Goal: Transaction & Acquisition: Purchase product/service

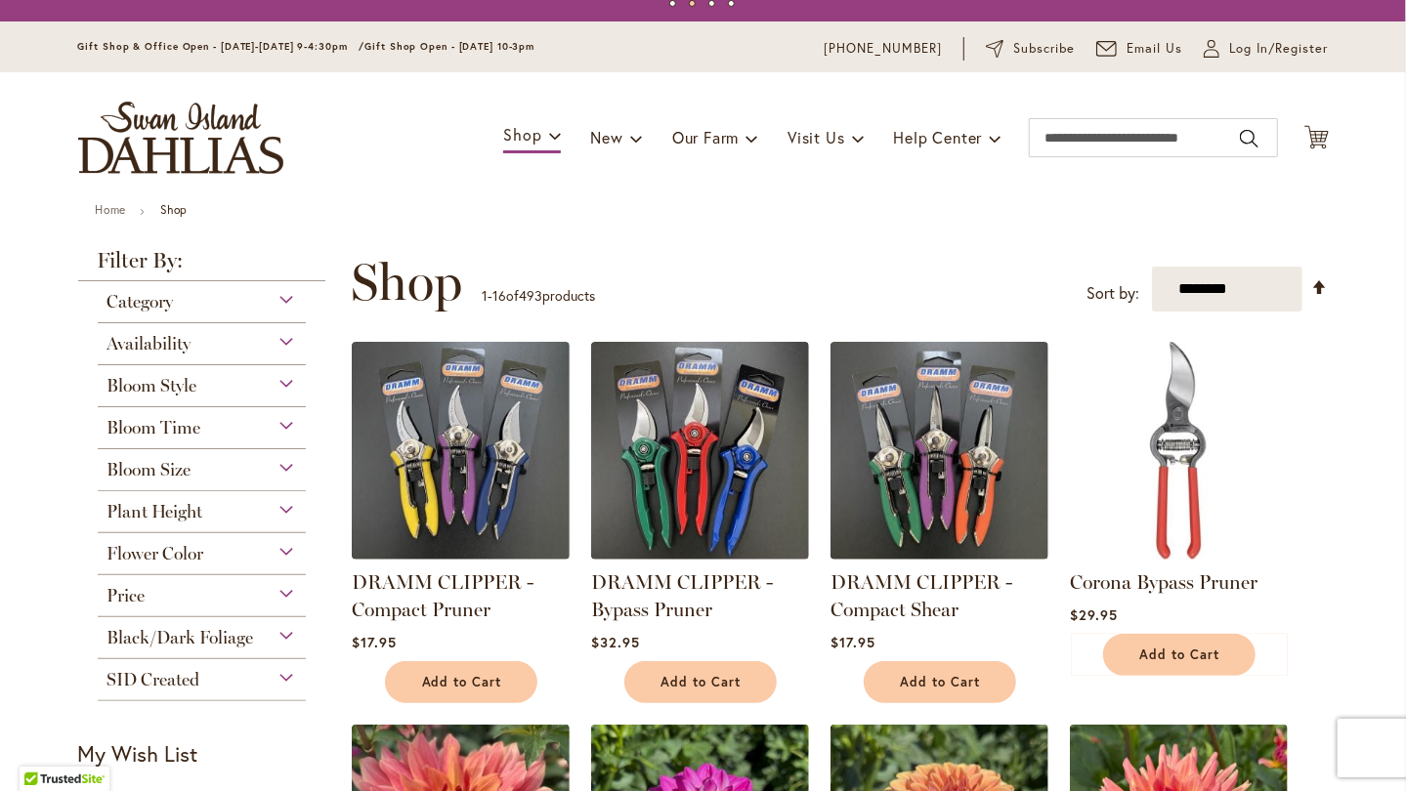
scroll to position [33, 0]
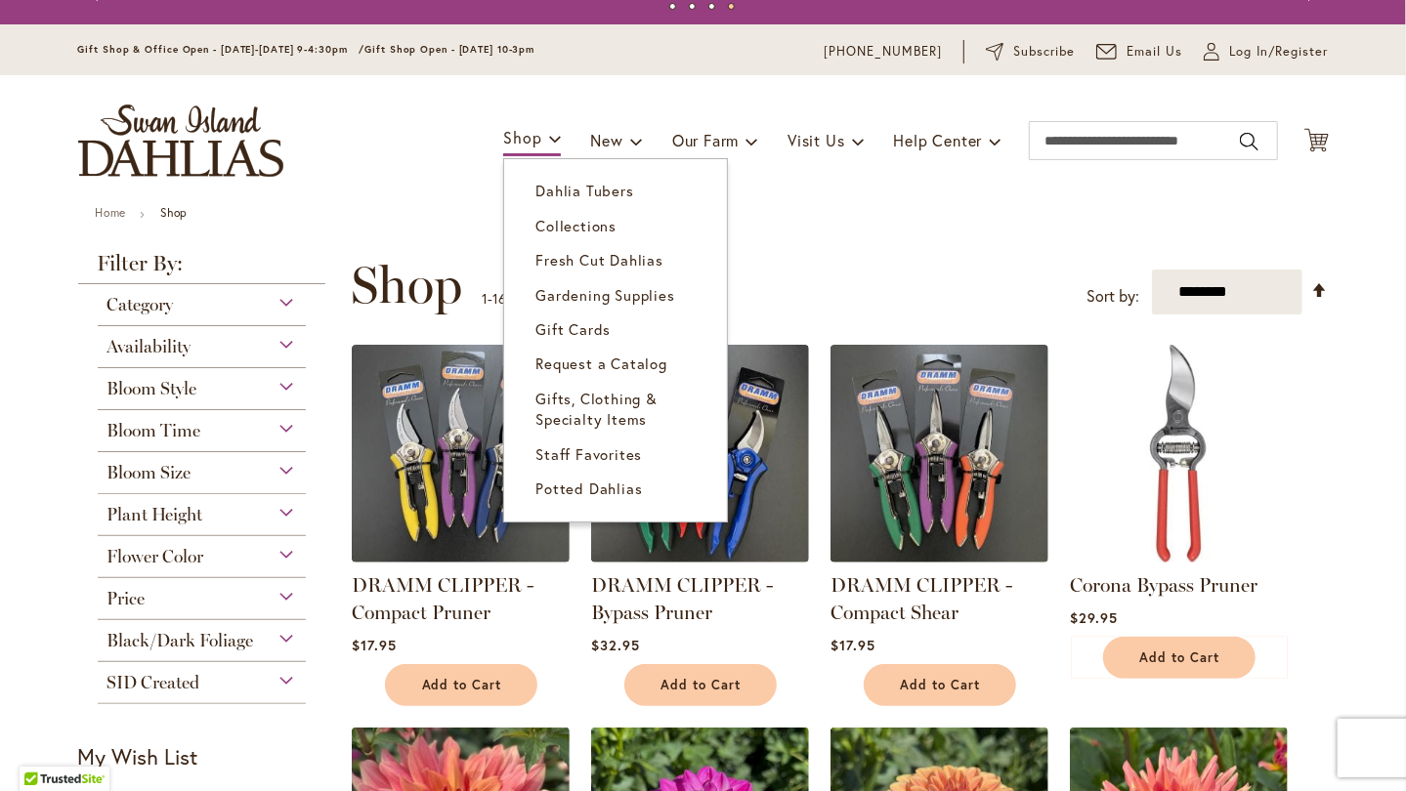
click at [568, 395] on span "Gifts, Clothing & Specialty Items" at bounding box center [596, 409] width 122 height 40
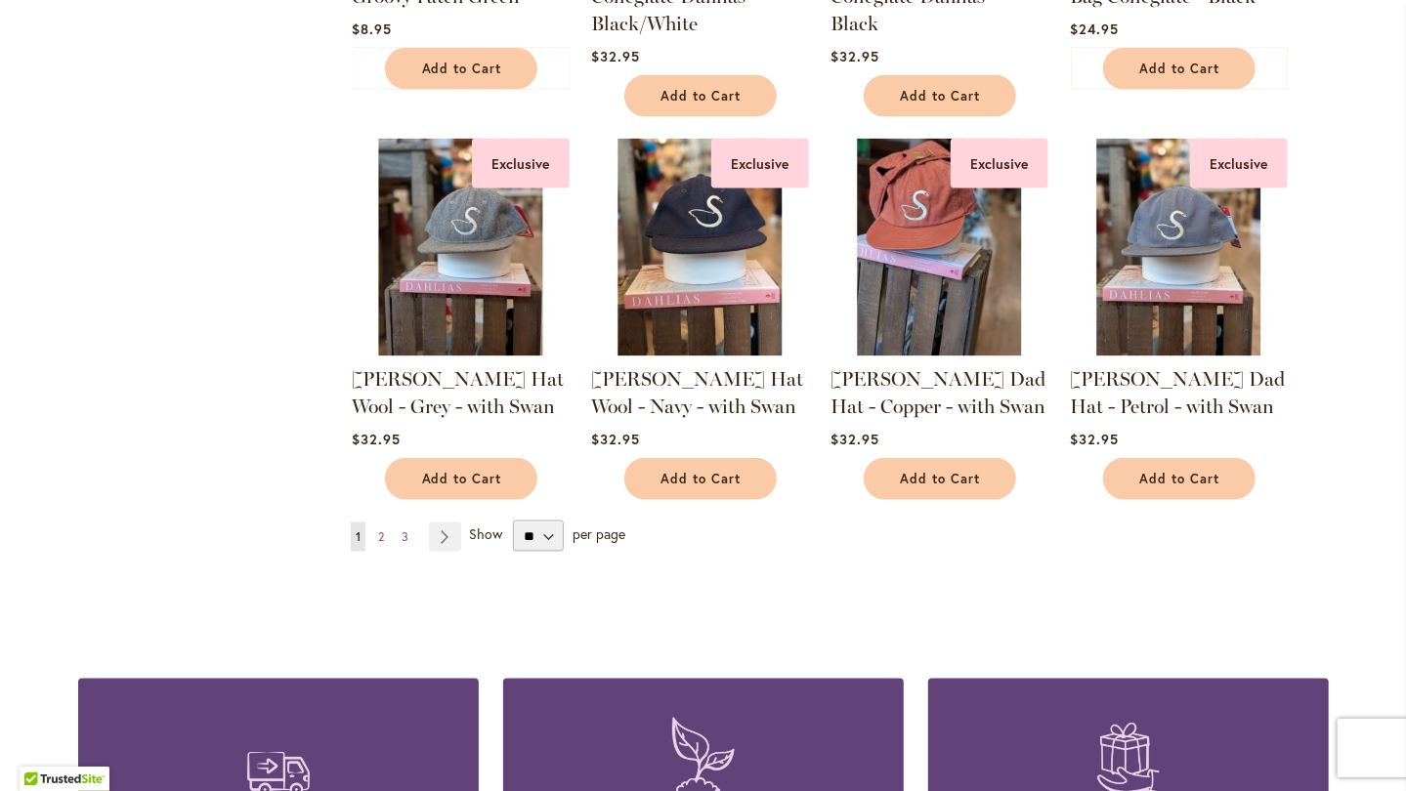
scroll to position [1637, 0]
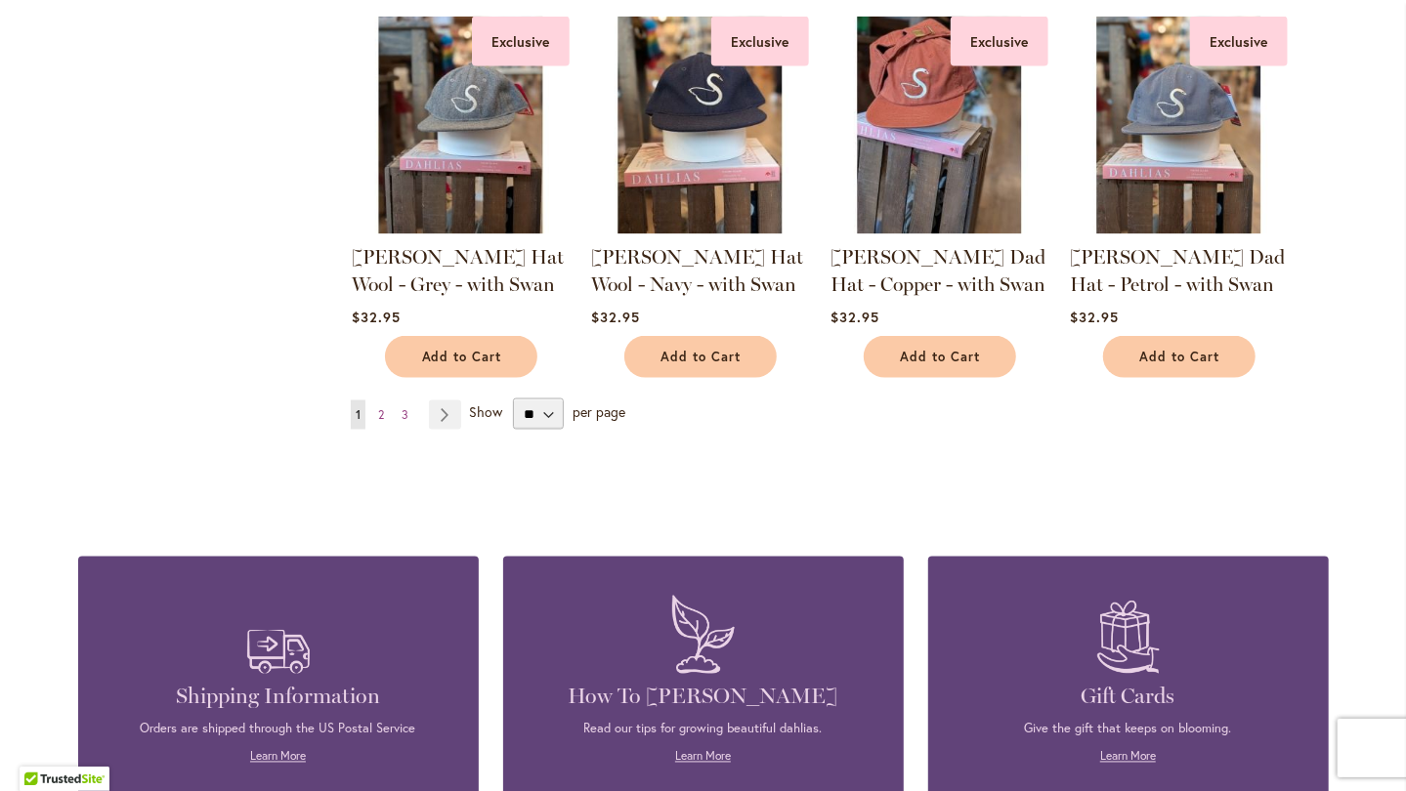
click at [442, 408] on link "Page Next" at bounding box center [445, 414] width 32 height 29
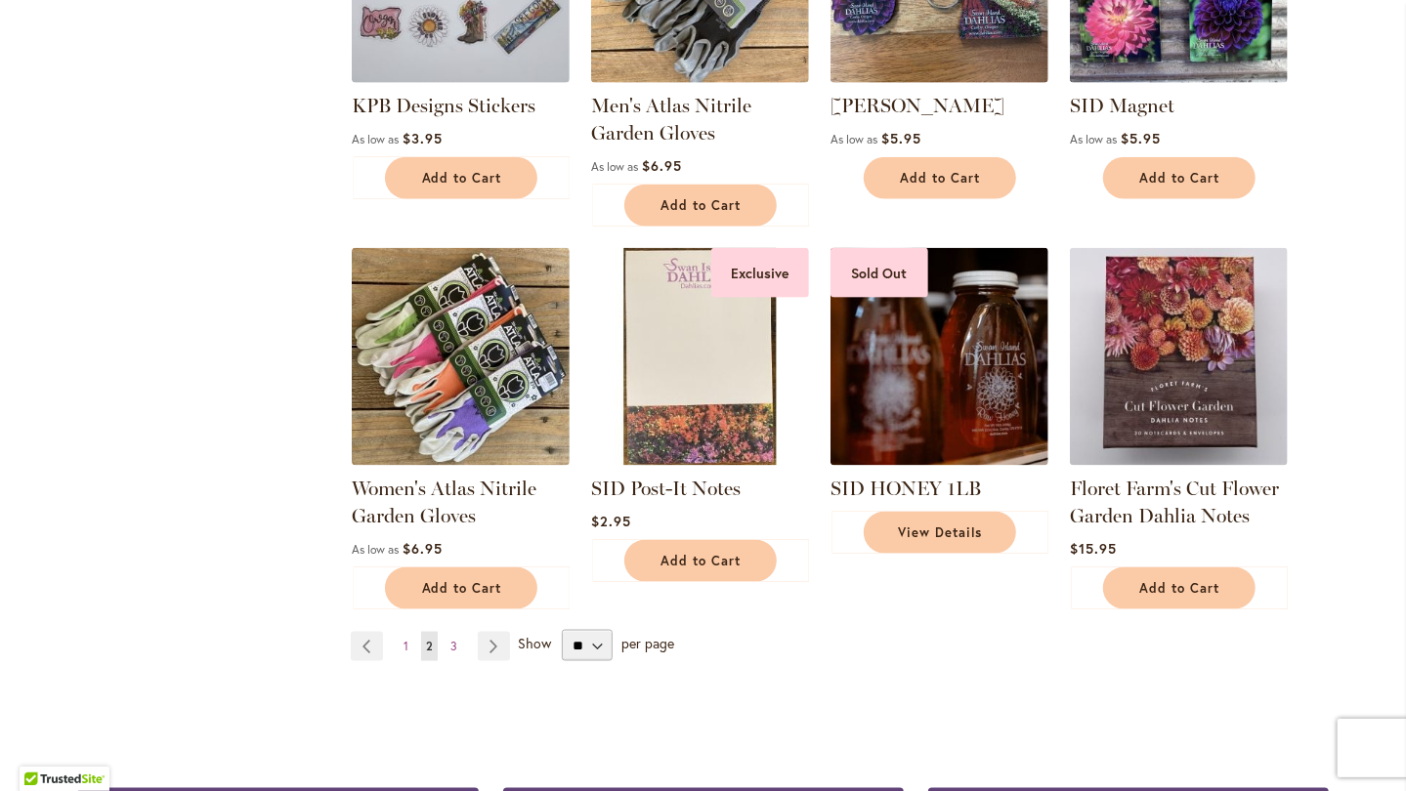
scroll to position [1359, 0]
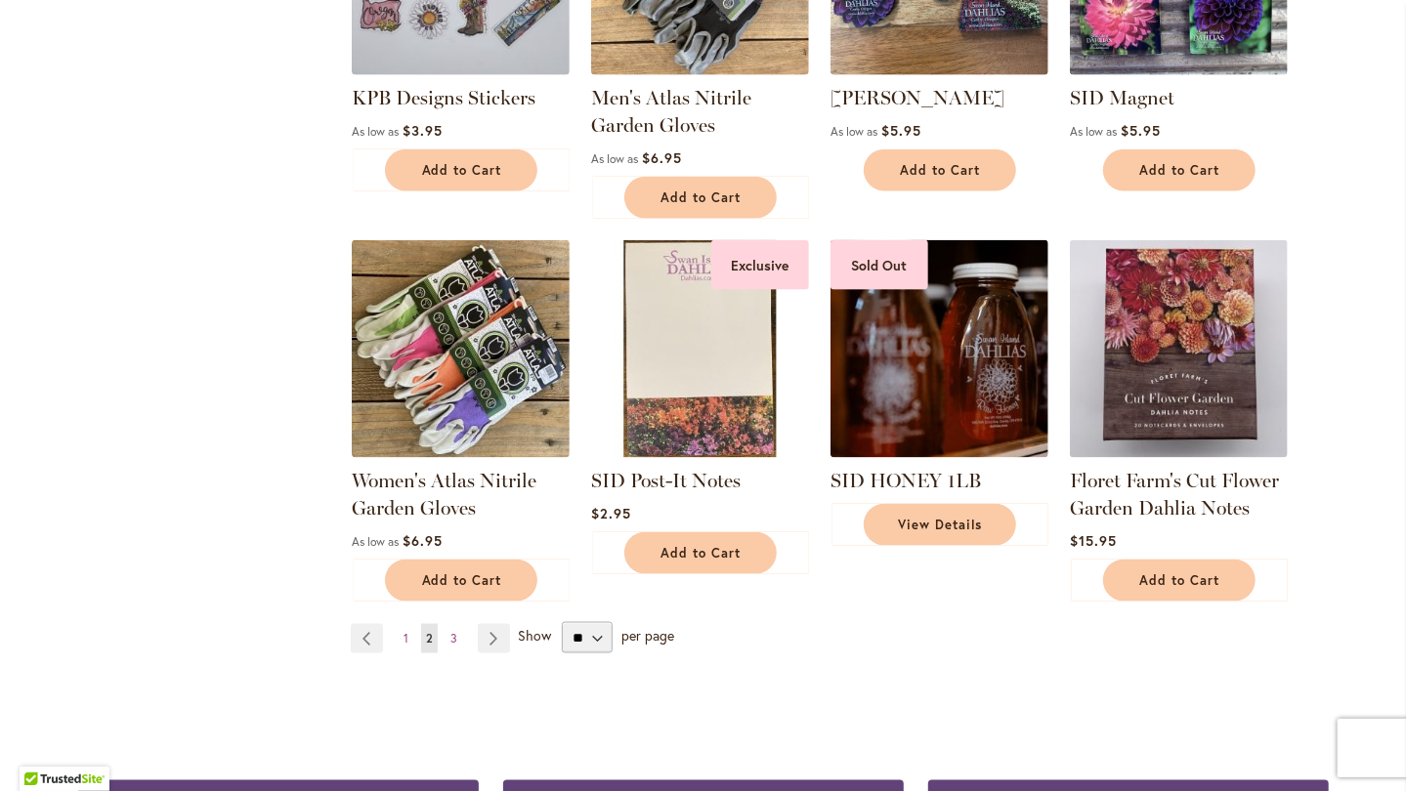
click at [490, 635] on link "Page Next" at bounding box center [494, 638] width 32 height 29
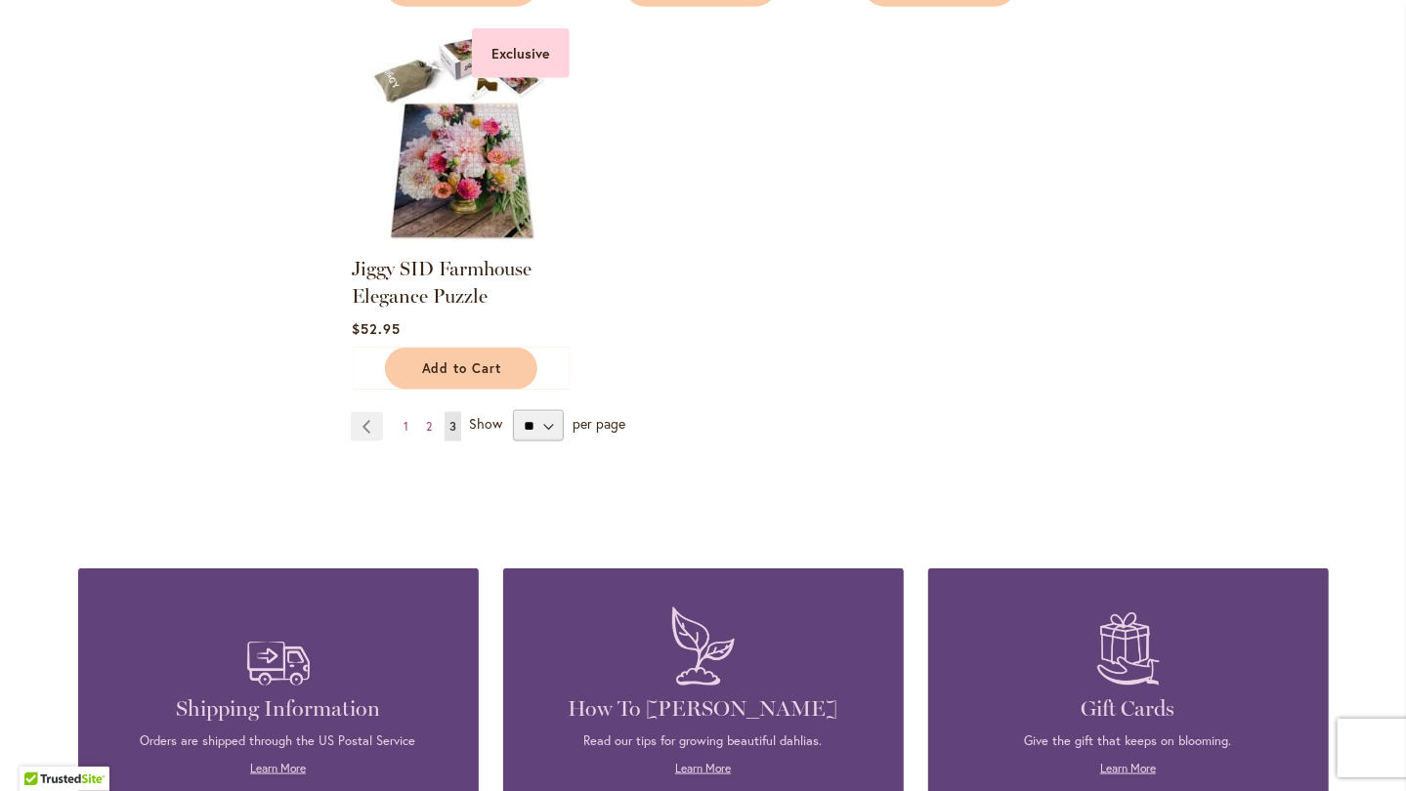
scroll to position [1176, 0]
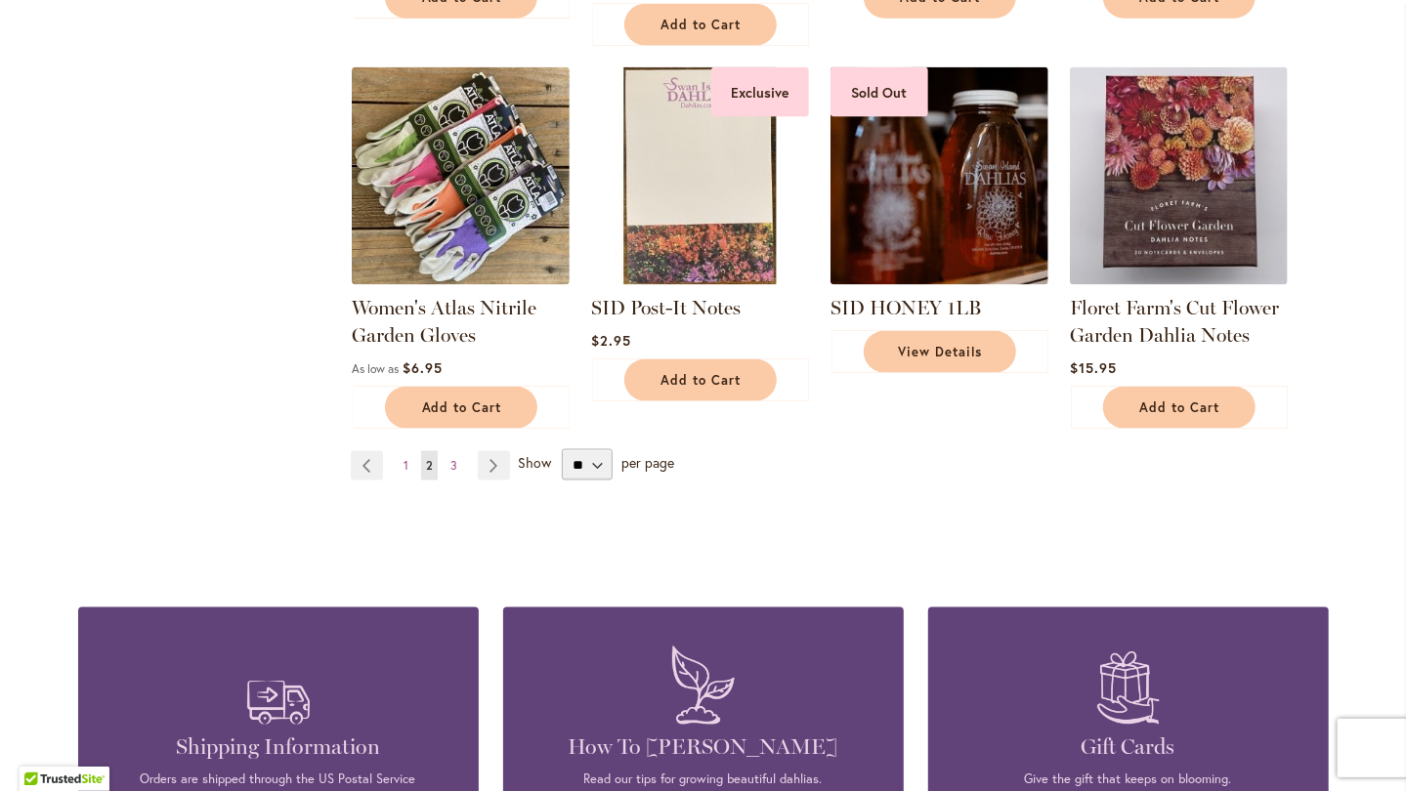
scroll to position [1534, 0]
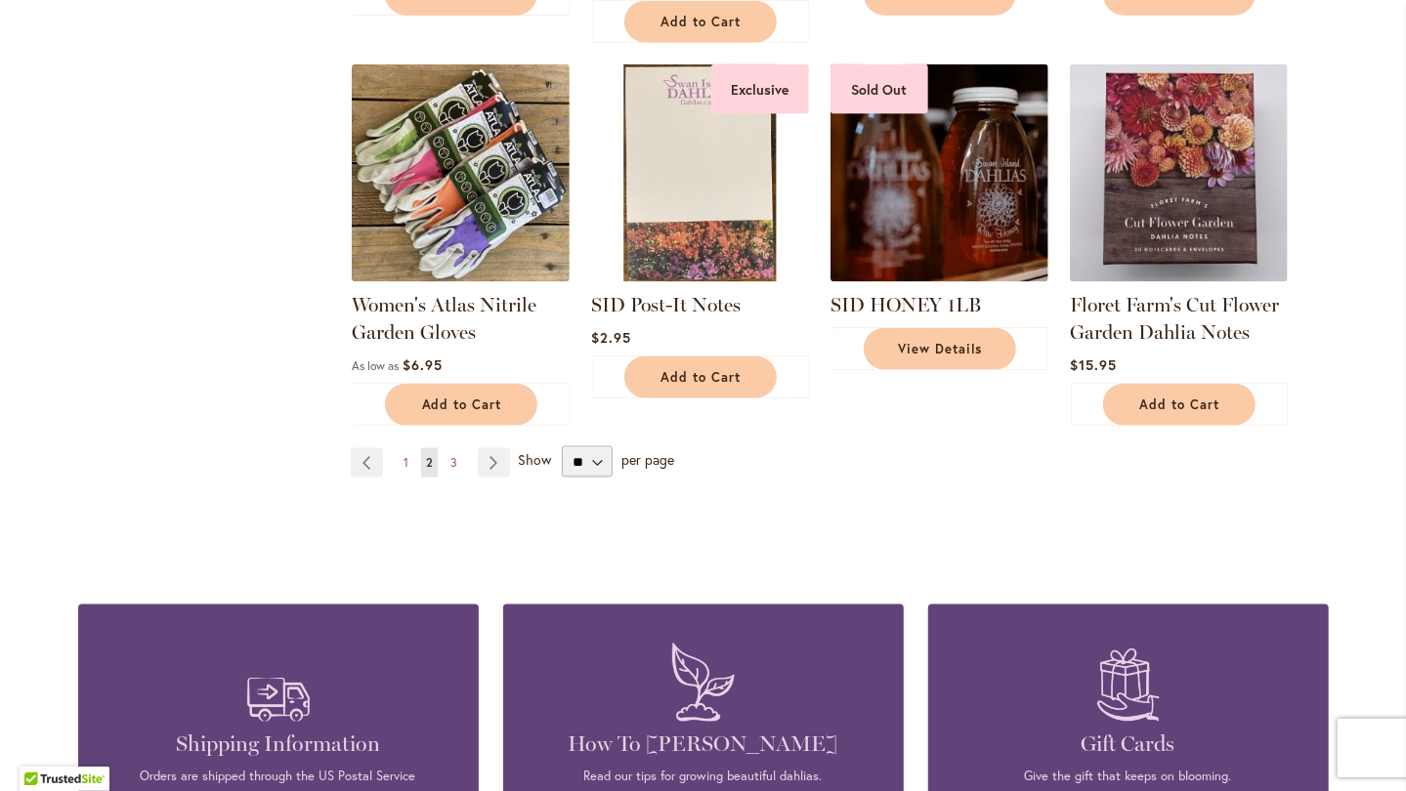
click at [917, 218] on img at bounding box center [939, 173] width 218 height 218
